Goal: Information Seeking & Learning: Learn about a topic

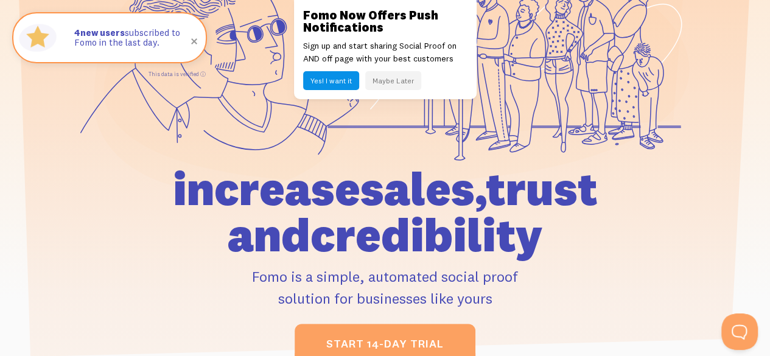
scroll to position [166, 0]
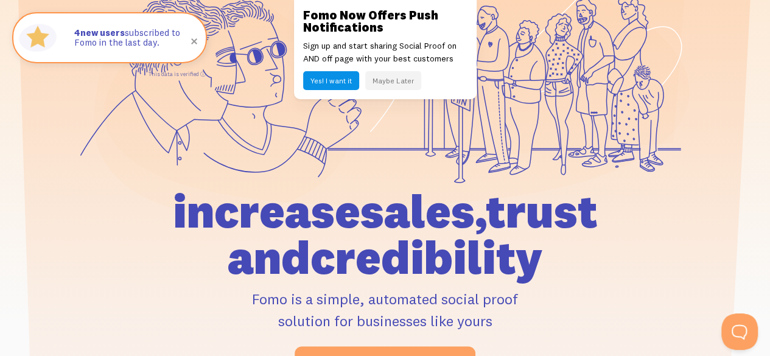
click at [396, 65] on div "Fomo Now Offers Push Notifications Sign up and start sharing Social Proof on AN…" at bounding box center [385, 49] width 183 height 99
click at [401, 76] on button "Maybe Later" at bounding box center [393, 80] width 56 height 19
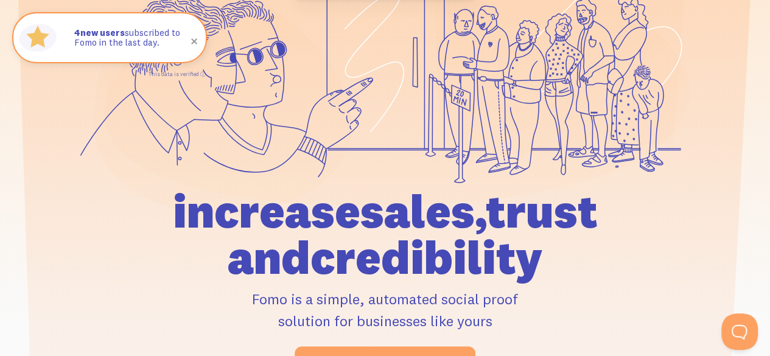
scroll to position [0, 0]
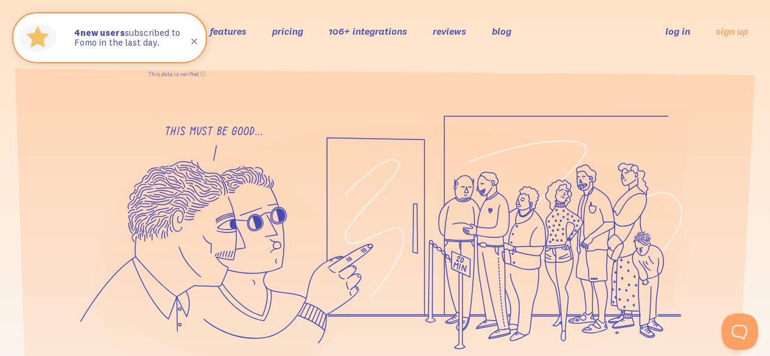
click at [287, 31] on link "pricing" at bounding box center [287, 31] width 31 height 12
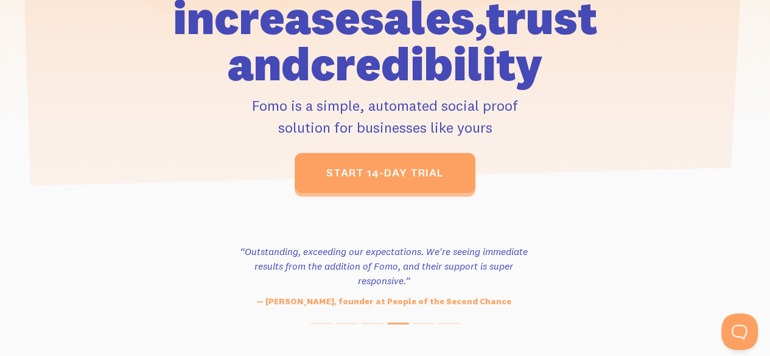
scroll to position [360, 0]
